Goal: Information Seeking & Learning: Compare options

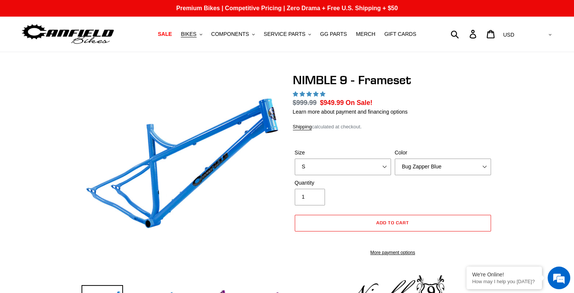
select select "highest-rating"
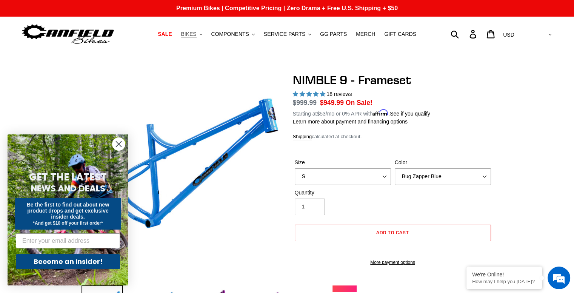
click at [196, 34] on span "BIKES" at bounding box center [188, 34] width 15 height 6
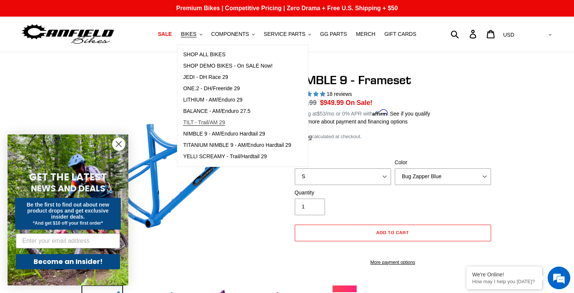
click at [208, 124] on span "TILT - Trail/AM 29" at bounding box center [204, 122] width 42 height 6
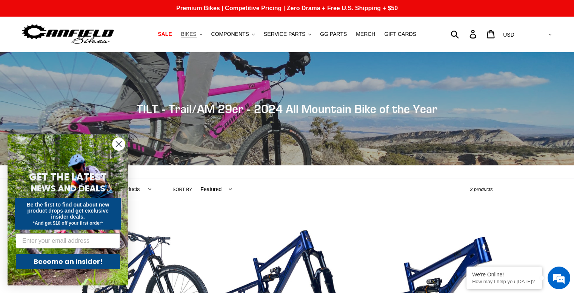
click at [204, 39] on button "BIKES .cls-1{fill:#231f20}" at bounding box center [191, 34] width 29 height 10
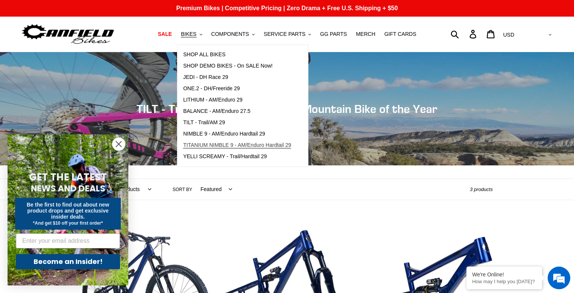
click at [249, 144] on span "TITANIUM NIMBLE 9 - AM/Enduro Hardtail 29" at bounding box center [237, 145] width 108 height 6
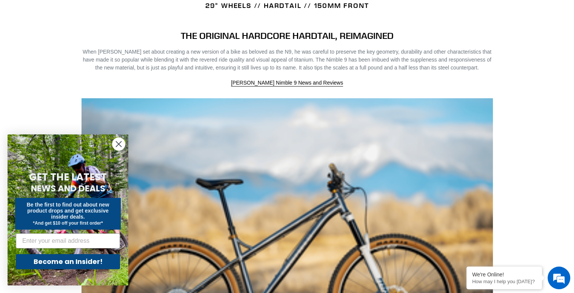
scroll to position [547, 0]
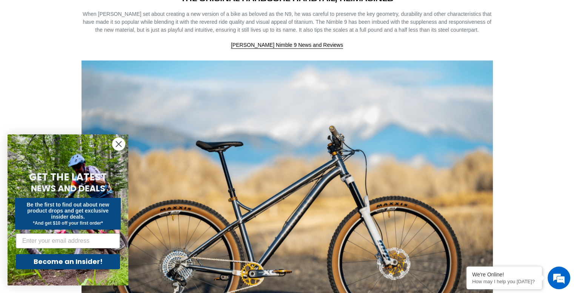
click at [114, 138] on icon "Close dialog" at bounding box center [118, 143] width 13 height 13
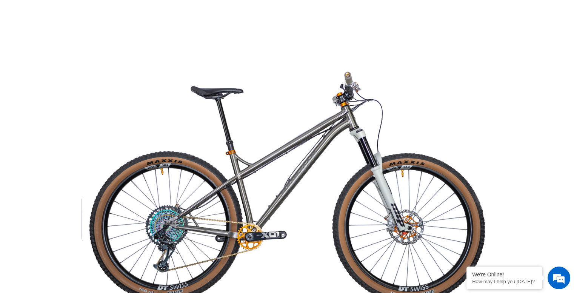
scroll to position [1528, 0]
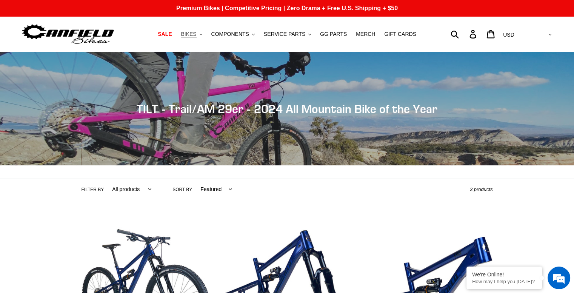
click at [201, 29] on button "BIKES .cls-1{fill:#231f20}" at bounding box center [191, 34] width 29 height 10
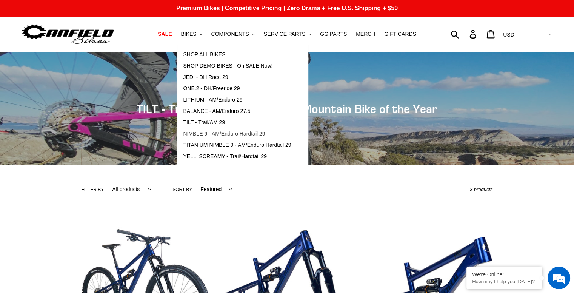
click at [222, 135] on span "NIMBLE 9 - AM/Enduro Hardtail 29" at bounding box center [224, 134] width 82 height 6
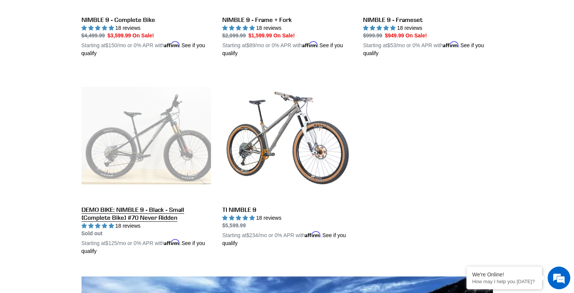
click at [129, 132] on link "DEMO BIKE: NIMBLE 9 - Black - Small (Complete Bike) #70 Never Ridden" at bounding box center [146, 163] width 129 height 185
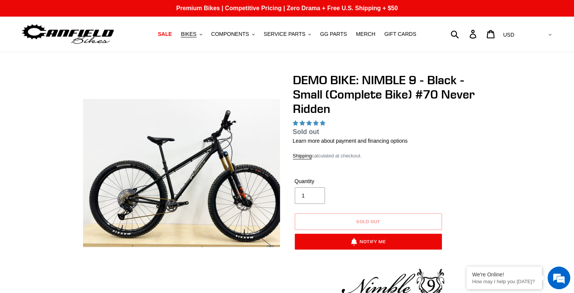
select select "highest-rating"
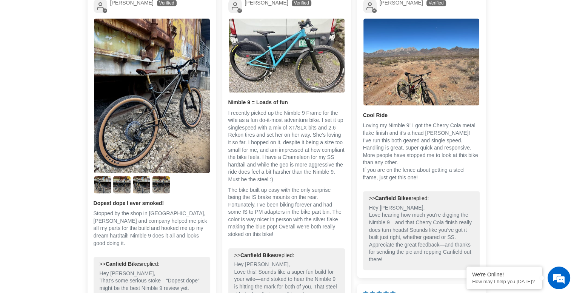
scroll to position [1132, 0]
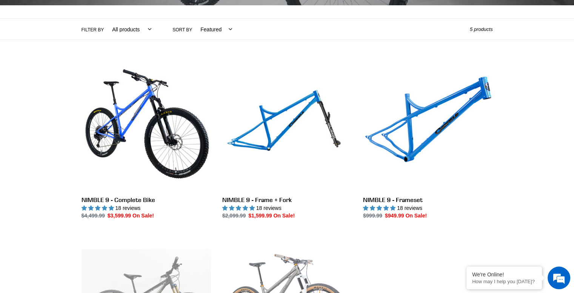
scroll to position [151, 0]
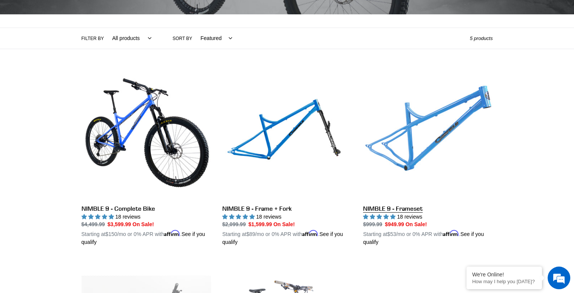
click at [440, 135] on link "NIMBLE 9 - Frameset" at bounding box center [427, 158] width 129 height 177
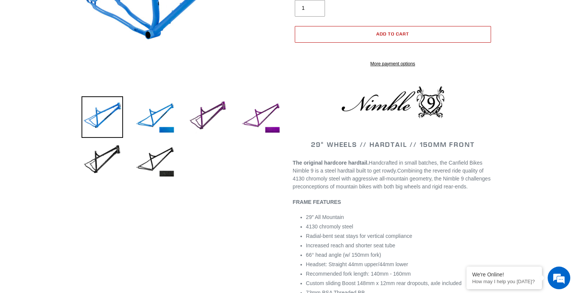
select select "highest-rating"
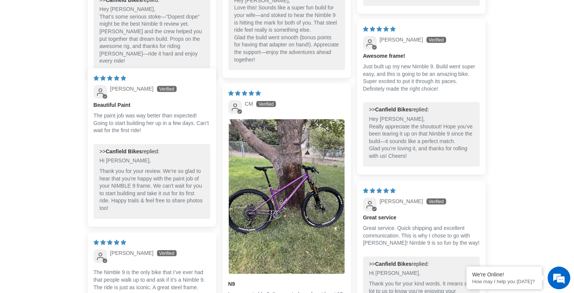
scroll to position [1510, 0]
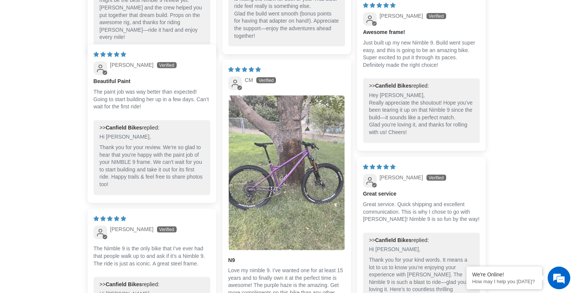
click at [311, 185] on img "Link to user picture 1" at bounding box center [287, 172] width 116 height 155
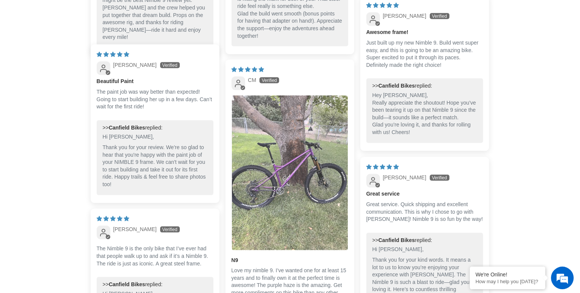
scroll to position [0, 0]
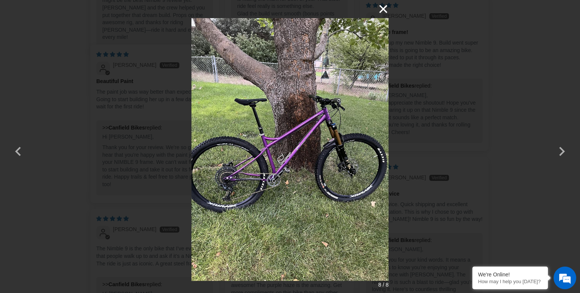
click at [381, 11] on button "×" at bounding box center [379, 9] width 18 height 18
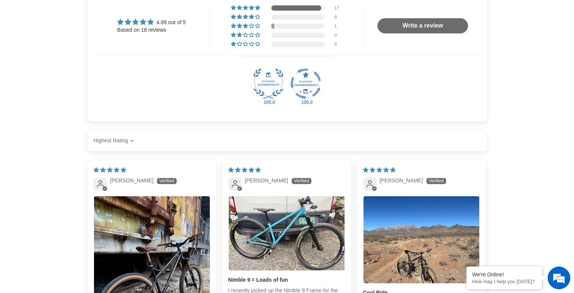
scroll to position [1019, 0]
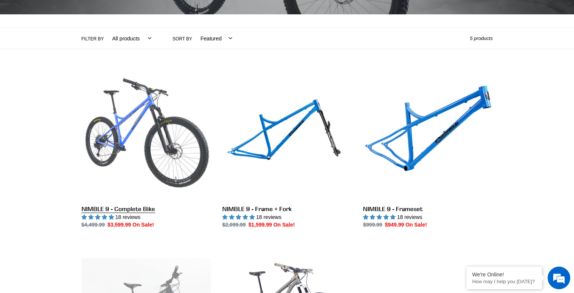
click at [172, 118] on link "NIMBLE 9 - Complete Bike" at bounding box center [146, 149] width 129 height 159
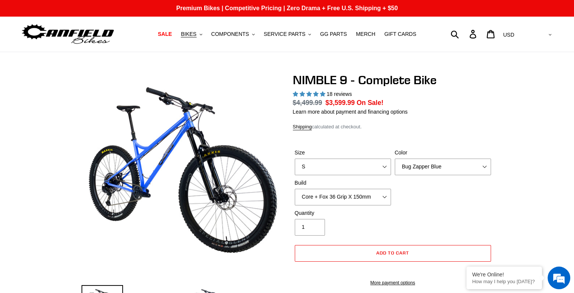
select select "highest-rating"
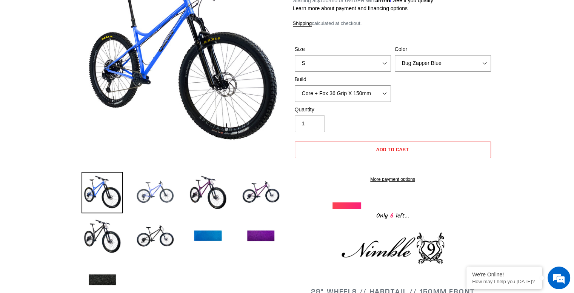
scroll to position [75, 0]
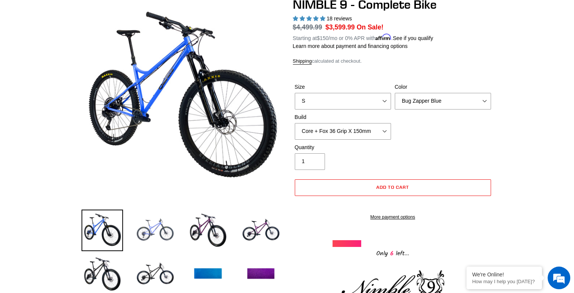
click at [160, 235] on img at bounding box center [155, 230] width 42 height 42
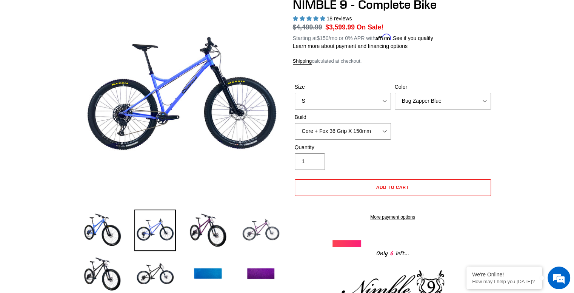
click at [260, 225] on img at bounding box center [261, 230] width 42 height 42
